Goal: Find specific page/section: Find specific page/section

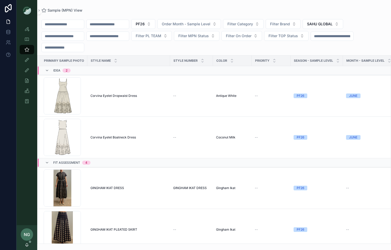
scroll to position [1, 0]
click at [155, 23] on button "PF26" at bounding box center [143, 24] width 24 height 10
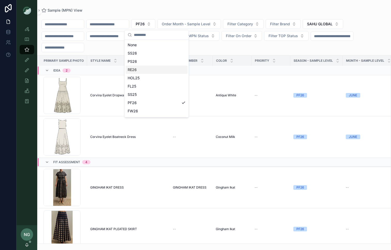
click at [167, 70] on div "RE26" at bounding box center [157, 70] width 62 height 8
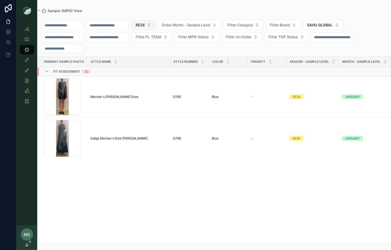
click at [145, 27] on span "RE26" at bounding box center [140, 25] width 9 height 5
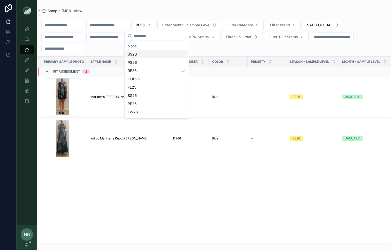
click at [157, 52] on div "SS26" at bounding box center [157, 54] width 62 height 8
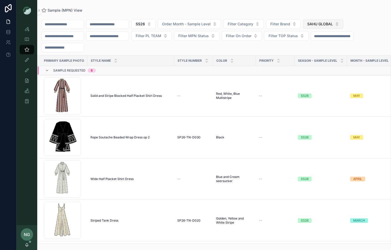
click at [333, 24] on span "SAHU GLOBAL" at bounding box center [321, 23] width 26 height 5
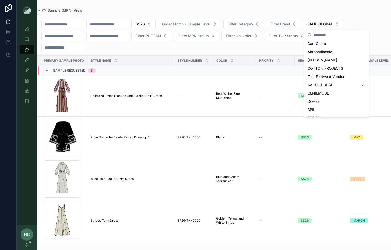
scroll to position [64, 0]
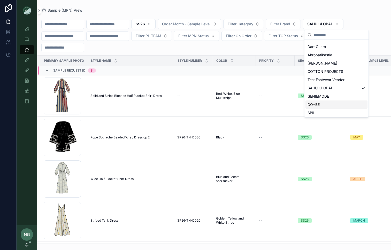
click at [316, 102] on span "DO+BE" at bounding box center [314, 104] width 12 height 5
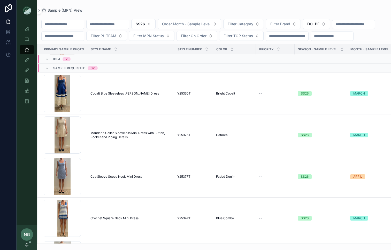
scroll to position [94, 0]
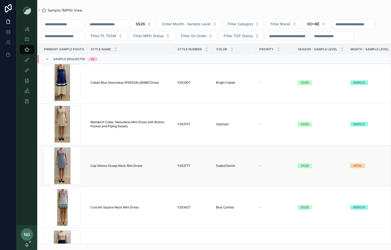
click at [92, 175] on td "Cap Sleeve Scoop Neck Mini Dress Cap Sleeve Scoop Neck Mini Dress" at bounding box center [130, 166] width 87 height 42
click at [93, 168] on span "Cap Sleeve Scoop Neck Mini Dress" at bounding box center [117, 166] width 52 height 4
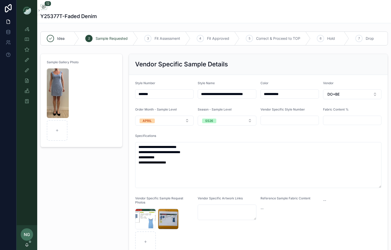
scroll to position [100, 0]
click at [26, 32] on div "Style View" at bounding box center [27, 29] width 8 height 8
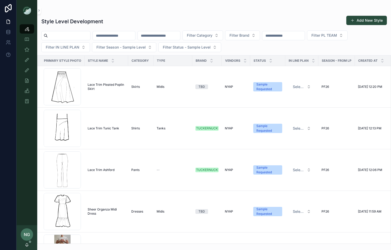
click at [305, 34] on input "scrollable content" at bounding box center [284, 35] width 42 height 7
type input "****"
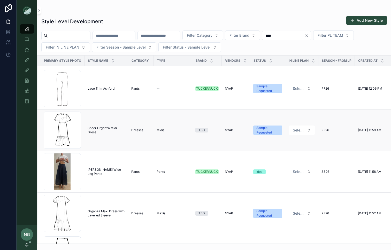
scroll to position [83, 0]
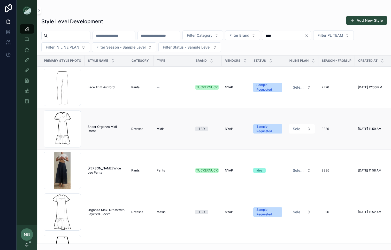
click at [96, 126] on span "Sheer Organza Midi Dress" at bounding box center [107, 129] width 38 height 8
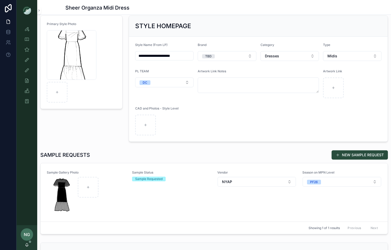
scroll to position [29, 0]
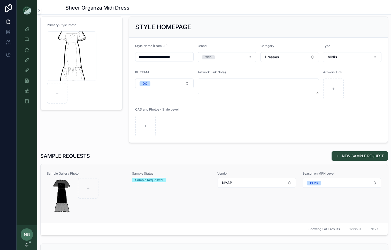
click at [171, 204] on div "Sample Status Sample Requested" at bounding box center [171, 194] width 79 height 44
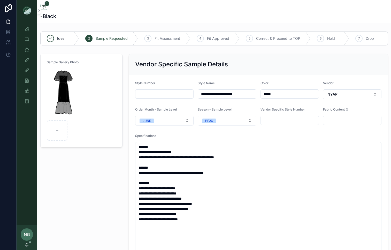
scroll to position [0, 0]
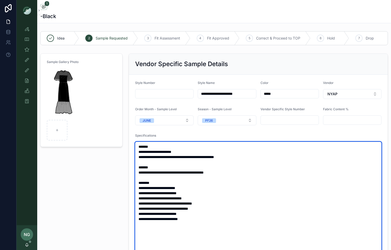
drag, startPoint x: 194, startPoint y: 221, endPoint x: 115, endPoint y: 220, distance: 79.1
paste textarea "*"
click at [137, 220] on textarea "**********" at bounding box center [258, 219] width 246 height 155
type textarea "**********"
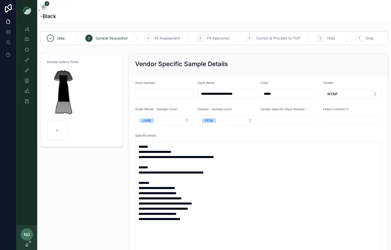
click at [112, 216] on div "Sample Gallery Photo" at bounding box center [81, 210] width 88 height 318
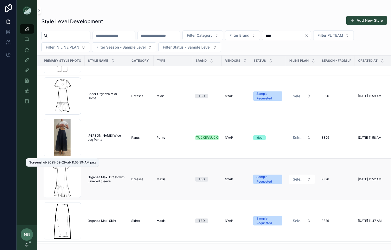
scroll to position [117, 0]
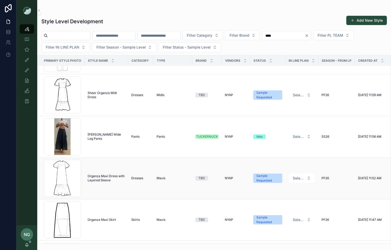
click at [103, 187] on td "Organza Maxi Dress with Layered Sleeve Organza Maxi Dress with Layered Sleeve" at bounding box center [107, 179] width 44 height 42
click at [103, 182] on span "Organza Maxi Dress with Layered Sleeve" at bounding box center [107, 178] width 38 height 8
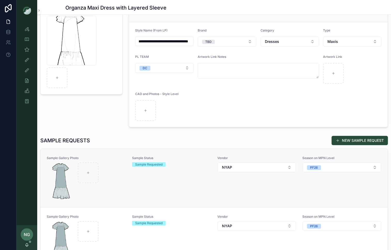
scroll to position [92, 0]
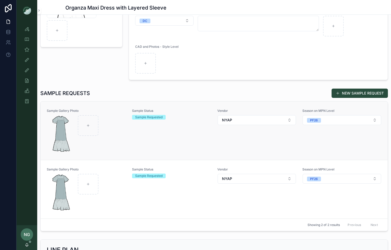
click at [162, 151] on div "Sample Status Sample Requested" at bounding box center [171, 131] width 79 height 44
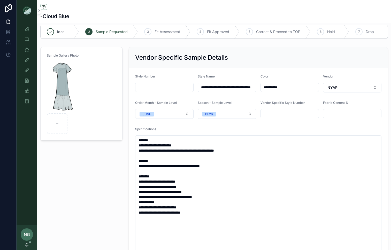
scroll to position [8, 0]
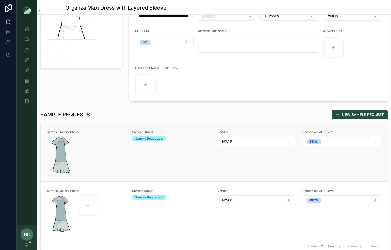
scroll to position [77, 0]
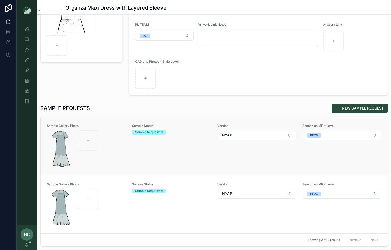
click at [169, 225] on div "Sample Status Sample Requested" at bounding box center [171, 205] width 79 height 44
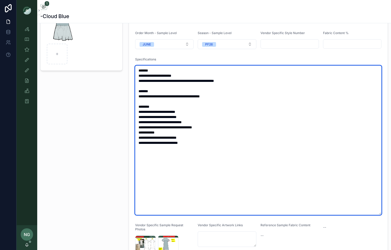
drag, startPoint x: 139, startPoint y: 143, endPoint x: 210, endPoint y: 146, distance: 70.7
click at [210, 146] on textarea "**********" at bounding box center [258, 140] width 246 height 149
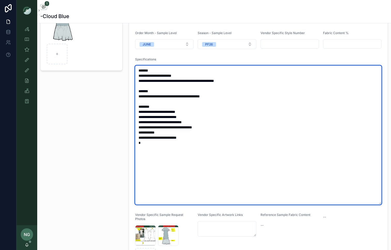
paste textarea "**********"
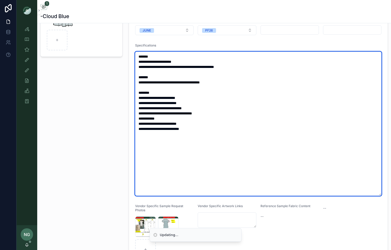
scroll to position [91, 0]
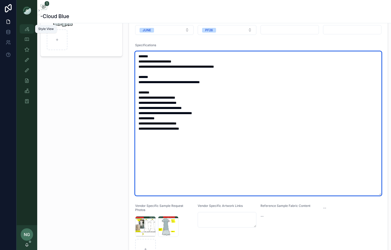
type textarea "**********"
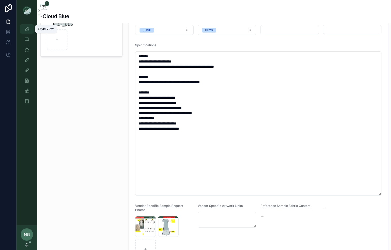
click at [27, 32] on div "Style View" at bounding box center [27, 29] width 8 height 8
